Goal: Complete application form

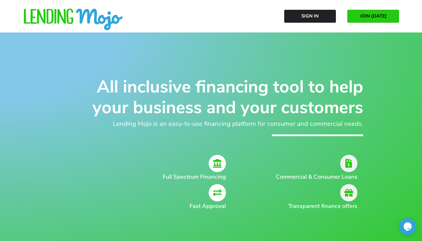
click at [373, 21] on link "JOIN [DATE]" at bounding box center [373, 16] width 52 height 13
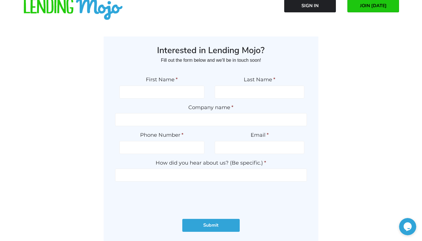
scroll to position [4, 0]
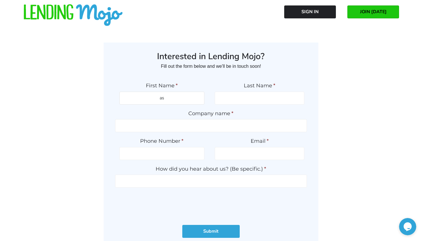
type input "a"
type input "ASAD"
type input "HAQ"
type input "HAQ AUTO LLC"
type input "(703) 628-9164"
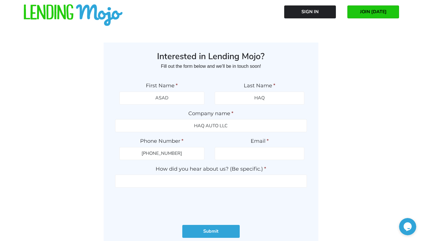
click at [323, 167] on div "Interested in Lending Mojo? Fill out the form below and we'll be in touch soon!…" at bounding box center [211, 146] width 316 height 208
type input "asad@haqauto.com"
click at [205, 181] on input "How did you hear about us? (Be specific.) *" at bounding box center [211, 181] width 192 height 13
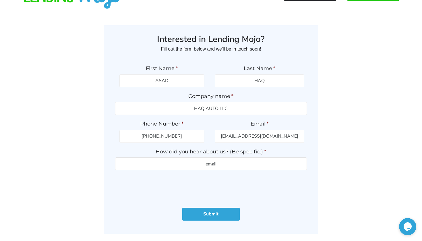
scroll to position [24, 0]
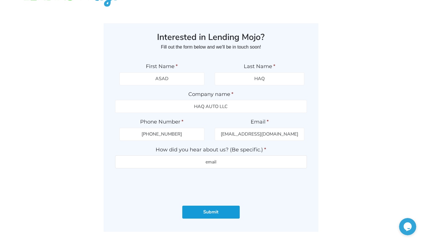
type input "email"
click at [219, 209] on input "Submit" at bounding box center [210, 212] width 57 height 13
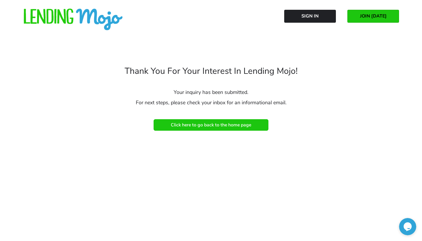
click at [217, 125] on span "Click here to go back to the home page" at bounding box center [211, 124] width 80 height 5
